Goal: Information Seeking & Learning: Check status

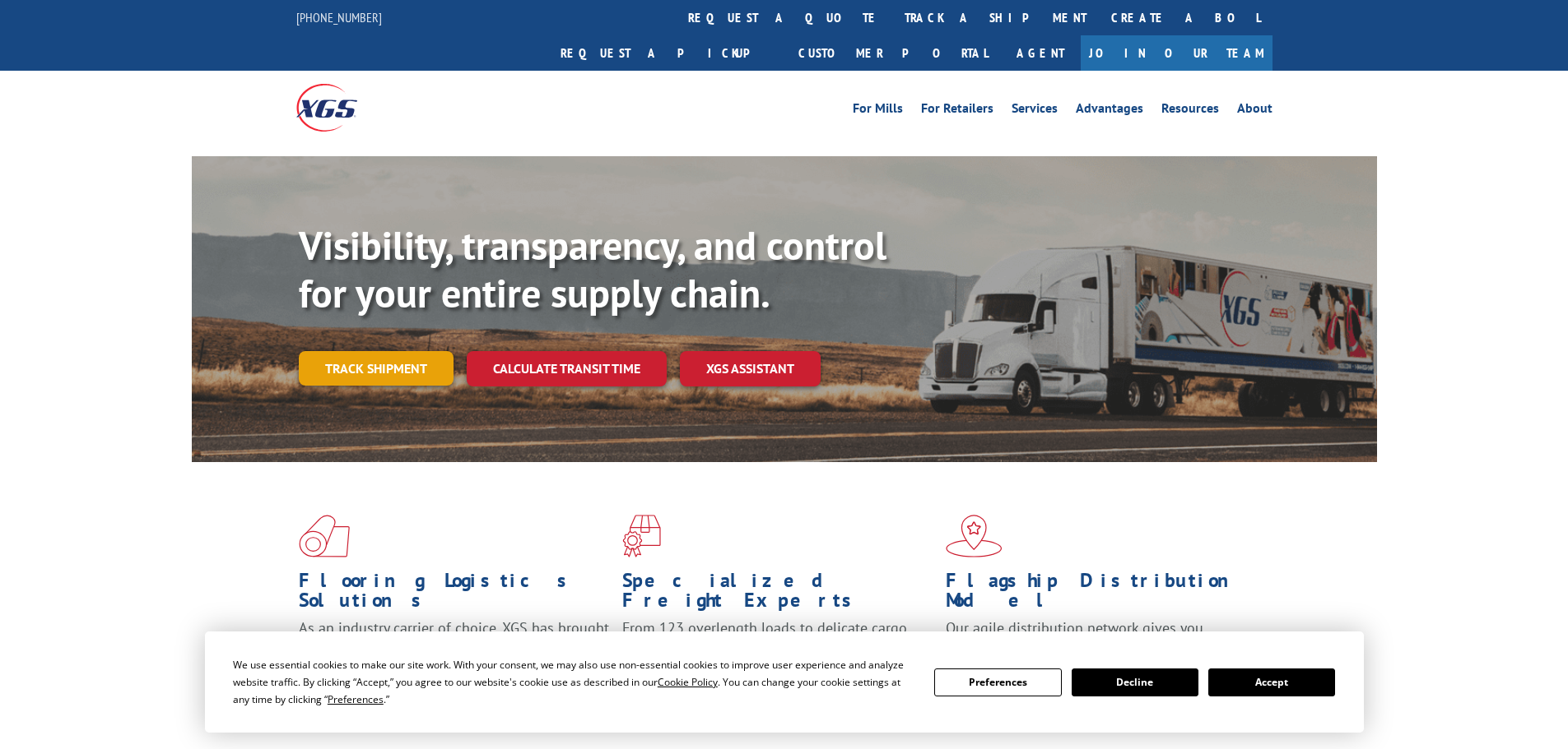
click at [328, 352] on link "Track shipment" at bounding box center [376, 369] width 155 height 34
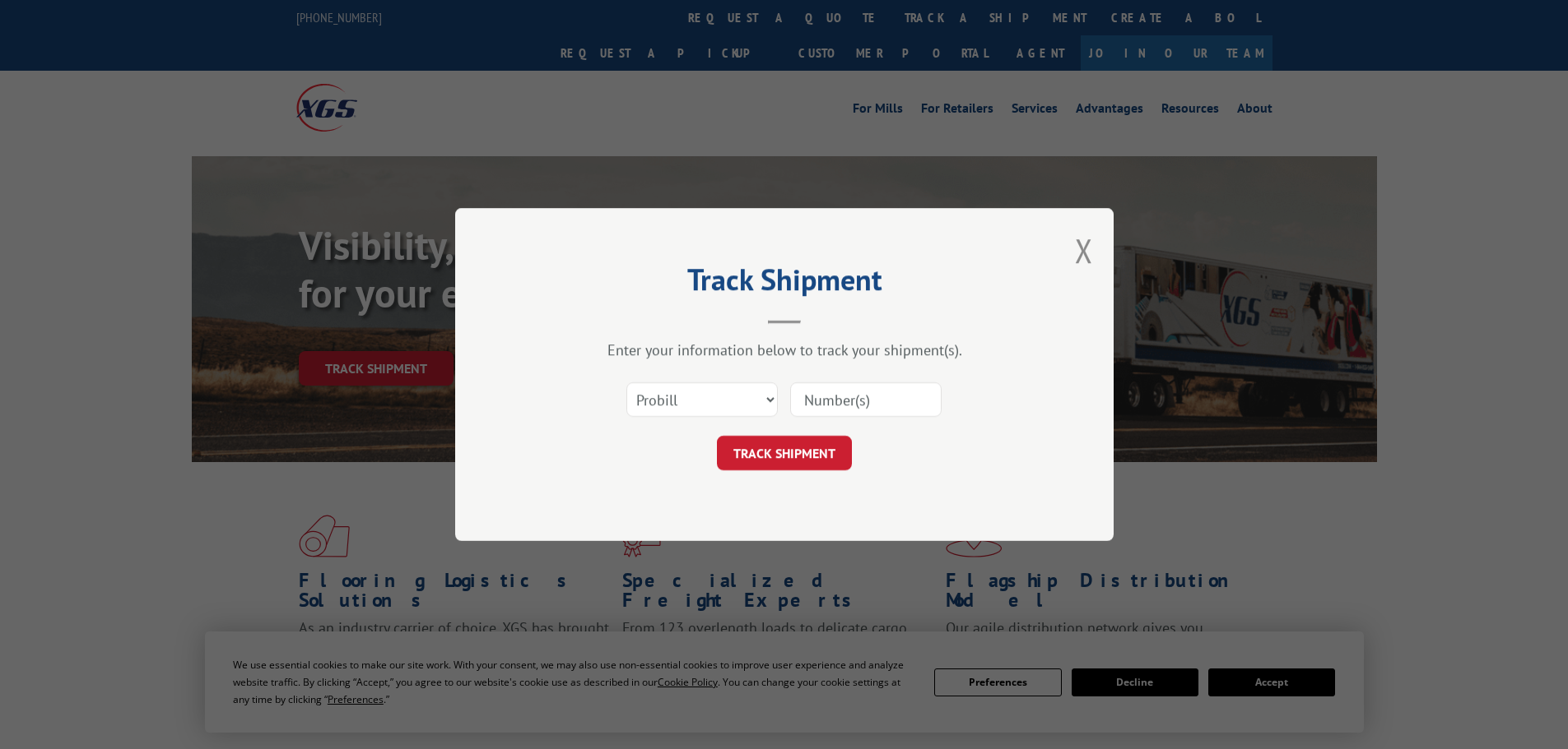
click at [330, 327] on div "Track Shipment Enter your information below to track your shipment(s). Select c…" at bounding box center [784, 374] width 1568 height 749
click at [663, 404] on select "Select category... Probill BOL PO" at bounding box center [701, 399] width 151 height 34
click at [1008, 369] on div "Enter your information below to track your shipment(s). Select category... Prob…" at bounding box center [784, 406] width 494 height 130
click at [795, 454] on button "TRACK SHIPMENT" at bounding box center [784, 453] width 135 height 34
click at [872, 393] on input at bounding box center [866, 399] width 151 height 34
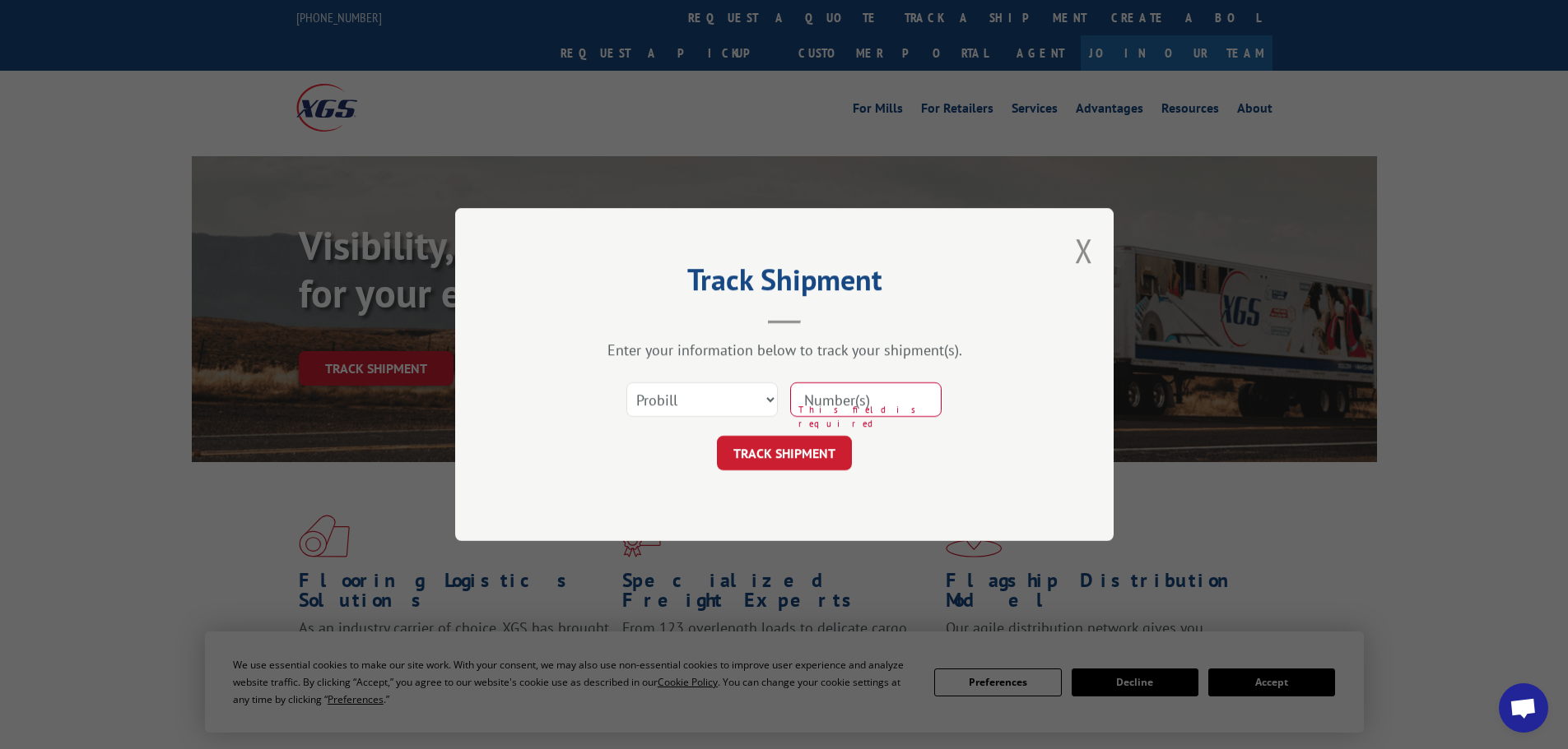
paste input "17259550"
type input "17259550"
click at [733, 396] on select "Select category... Probill BOL PO" at bounding box center [701, 399] width 151 height 34
drag, startPoint x: 988, startPoint y: 443, endPoint x: 916, endPoint y: 465, distance: 75.3
click at [988, 443] on div "TRACK SHIPMENT" at bounding box center [784, 453] width 494 height 34
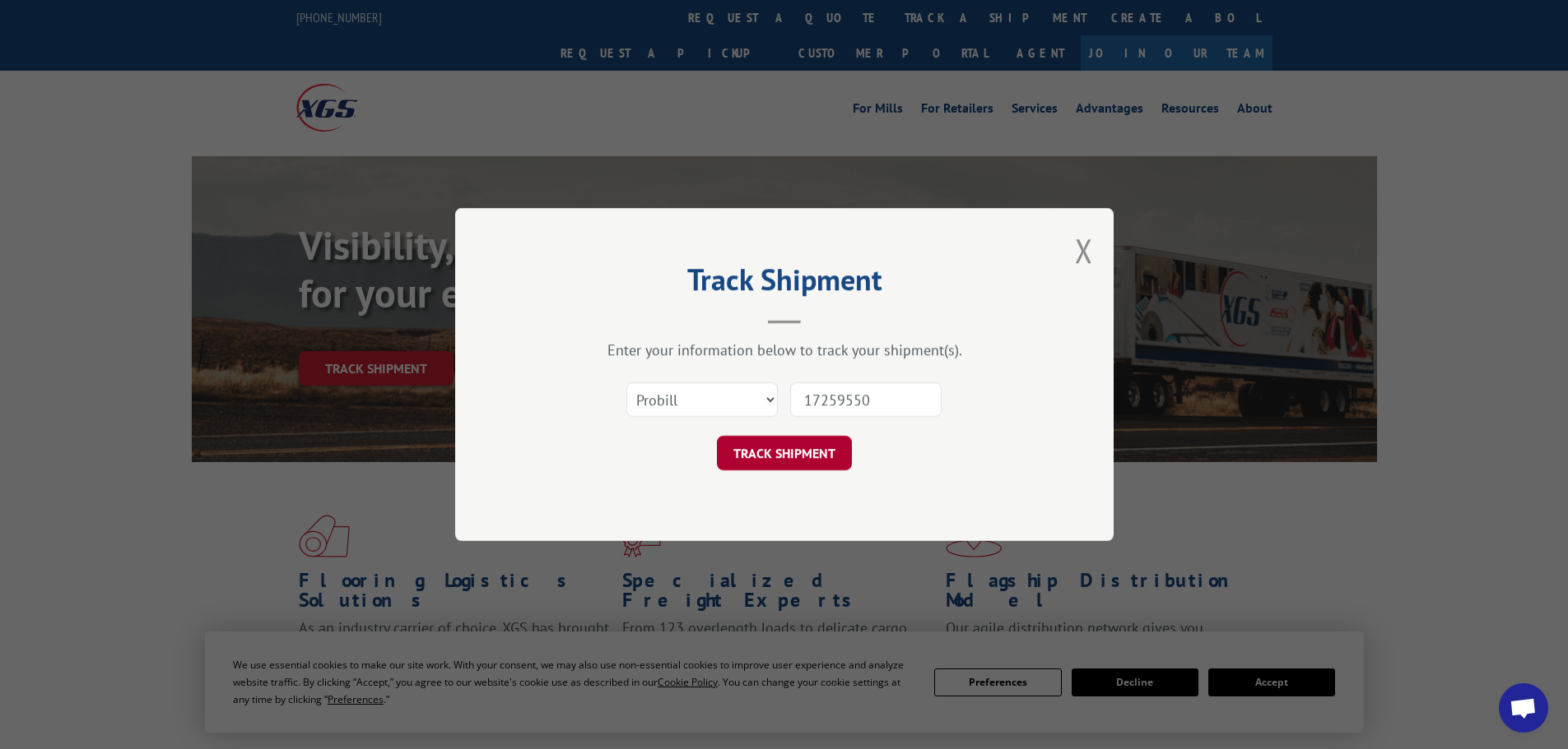
click at [833, 458] on button "TRACK SHIPMENT" at bounding box center [784, 453] width 135 height 34
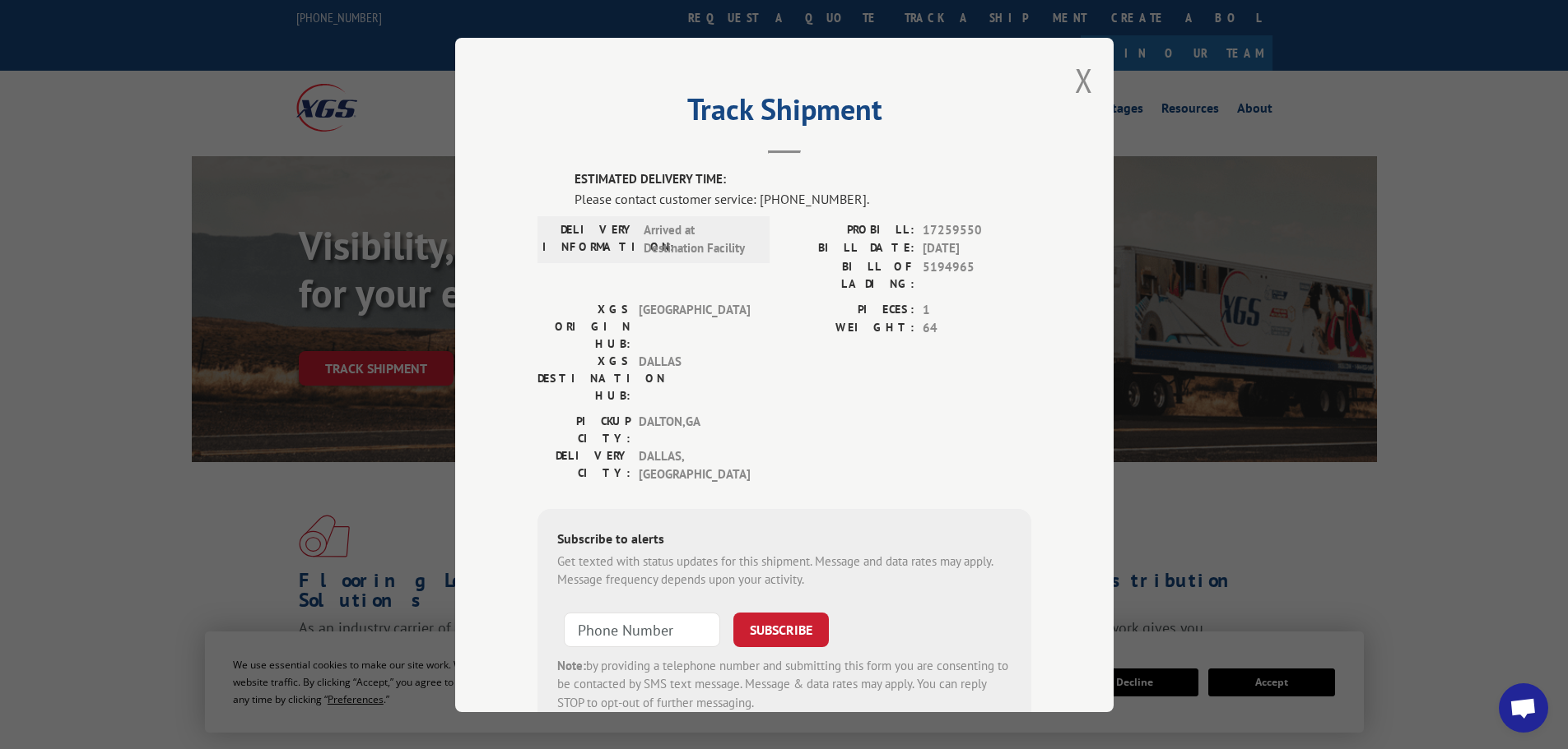
scroll to position [33, 0]
